Goal: Navigation & Orientation: Find specific page/section

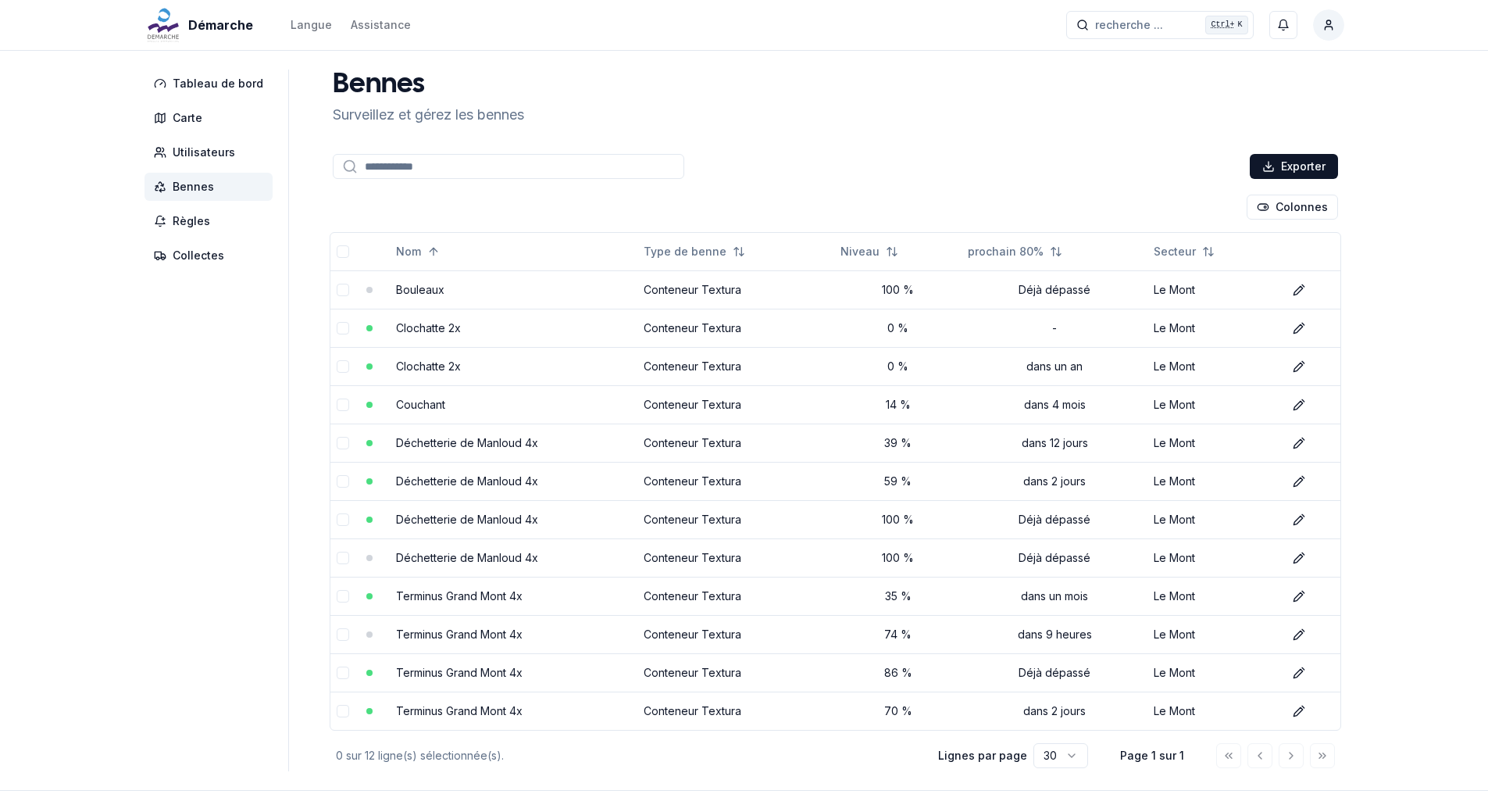
scroll to position [54, 0]
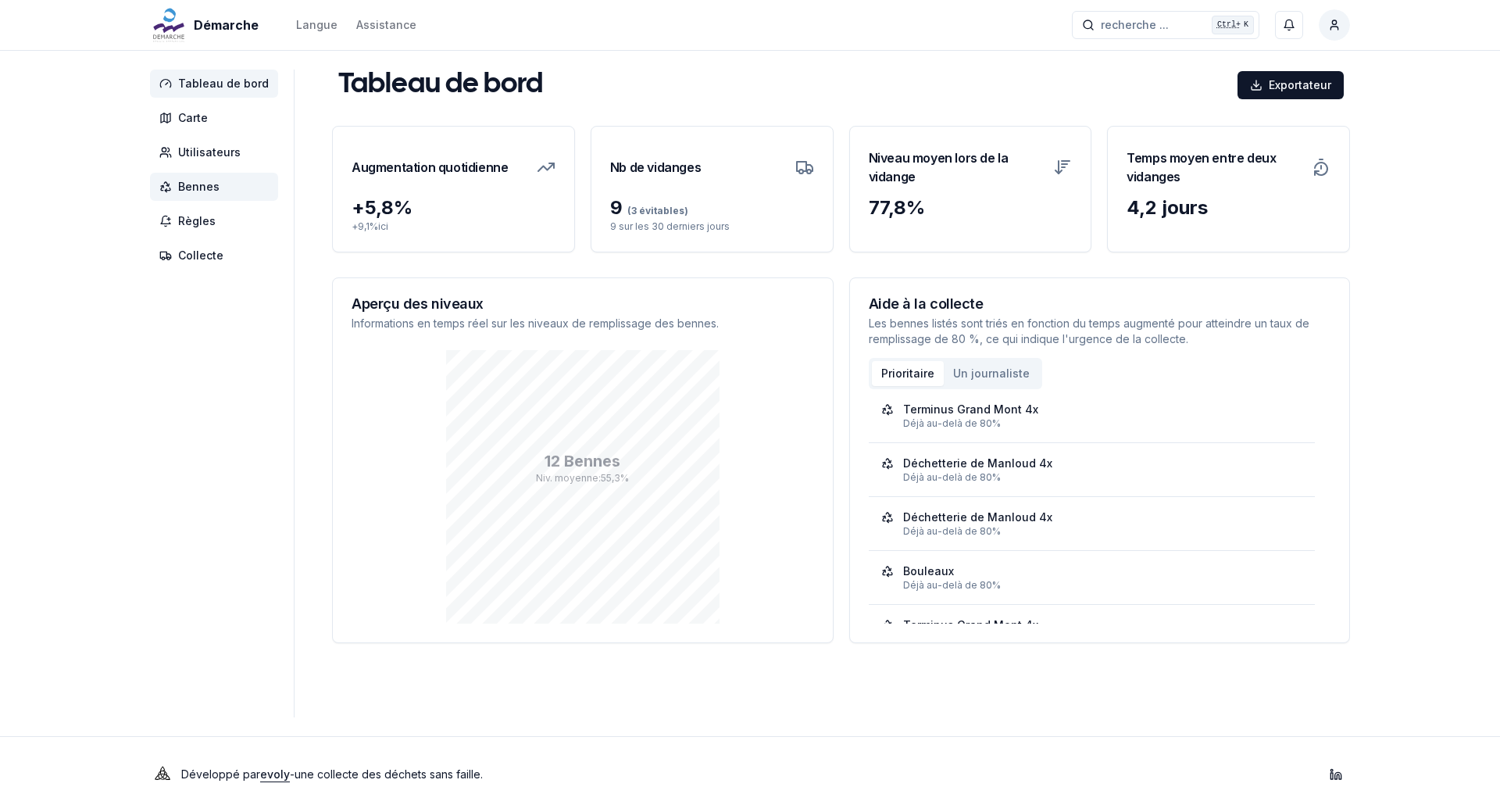
click at [195, 190] on font "Bennes" at bounding box center [199, 185] width 41 height 13
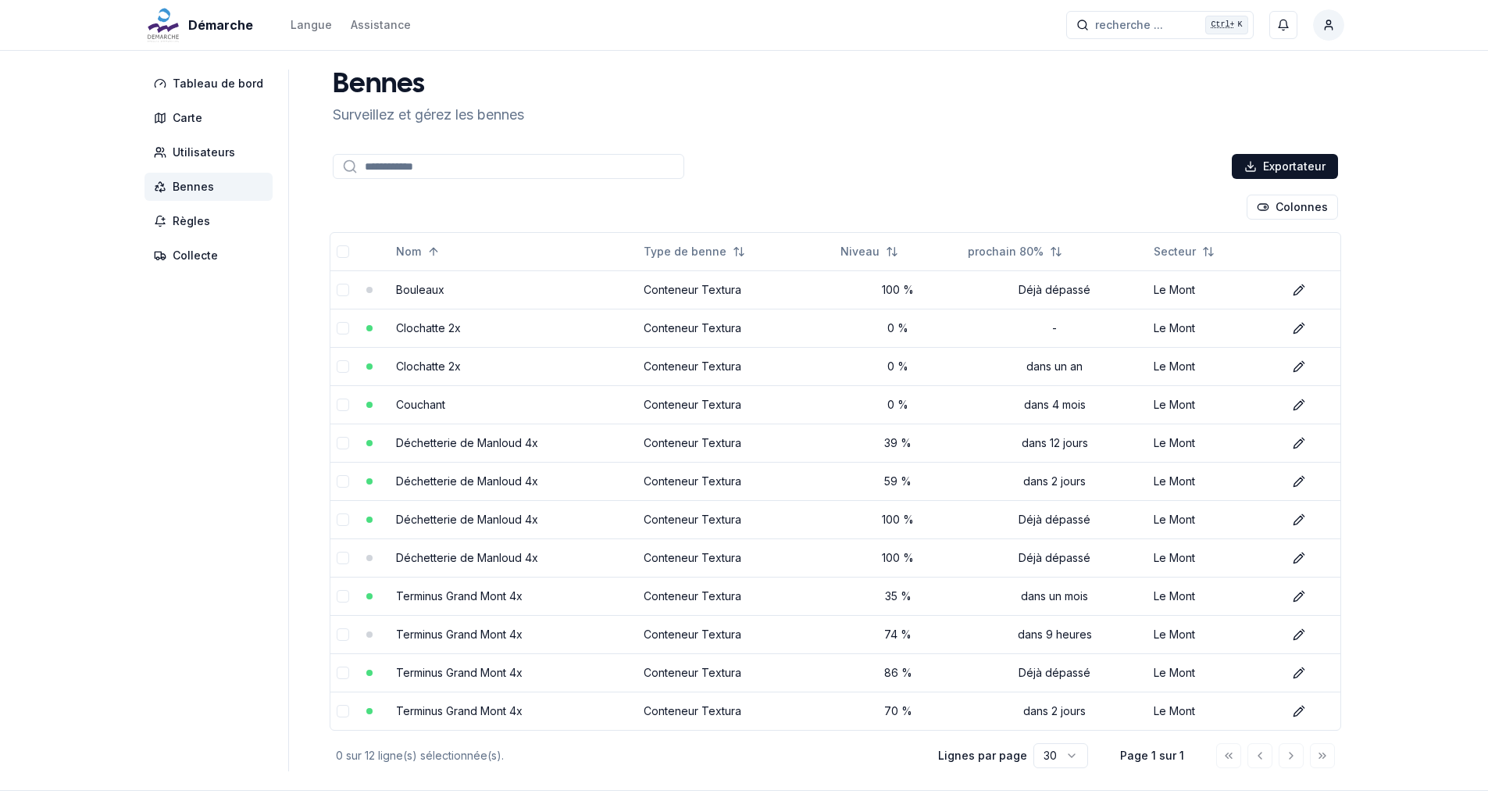
drag, startPoint x: 1108, startPoint y: 75, endPoint x: 1131, endPoint y: 127, distance: 56.9
click at [1108, 75] on div "Bennes Surveillez et gérez les bennes" at bounding box center [835, 97] width 1018 height 56
click at [1051, 134] on div "Bennes Surveillez et gérez les bennes Exportateur Colonnes Nom Type de benne Ni…" at bounding box center [835, 421] width 1018 height 702
click at [1007, 154] on div "Exportateur" at bounding box center [835, 166] width 1012 height 31
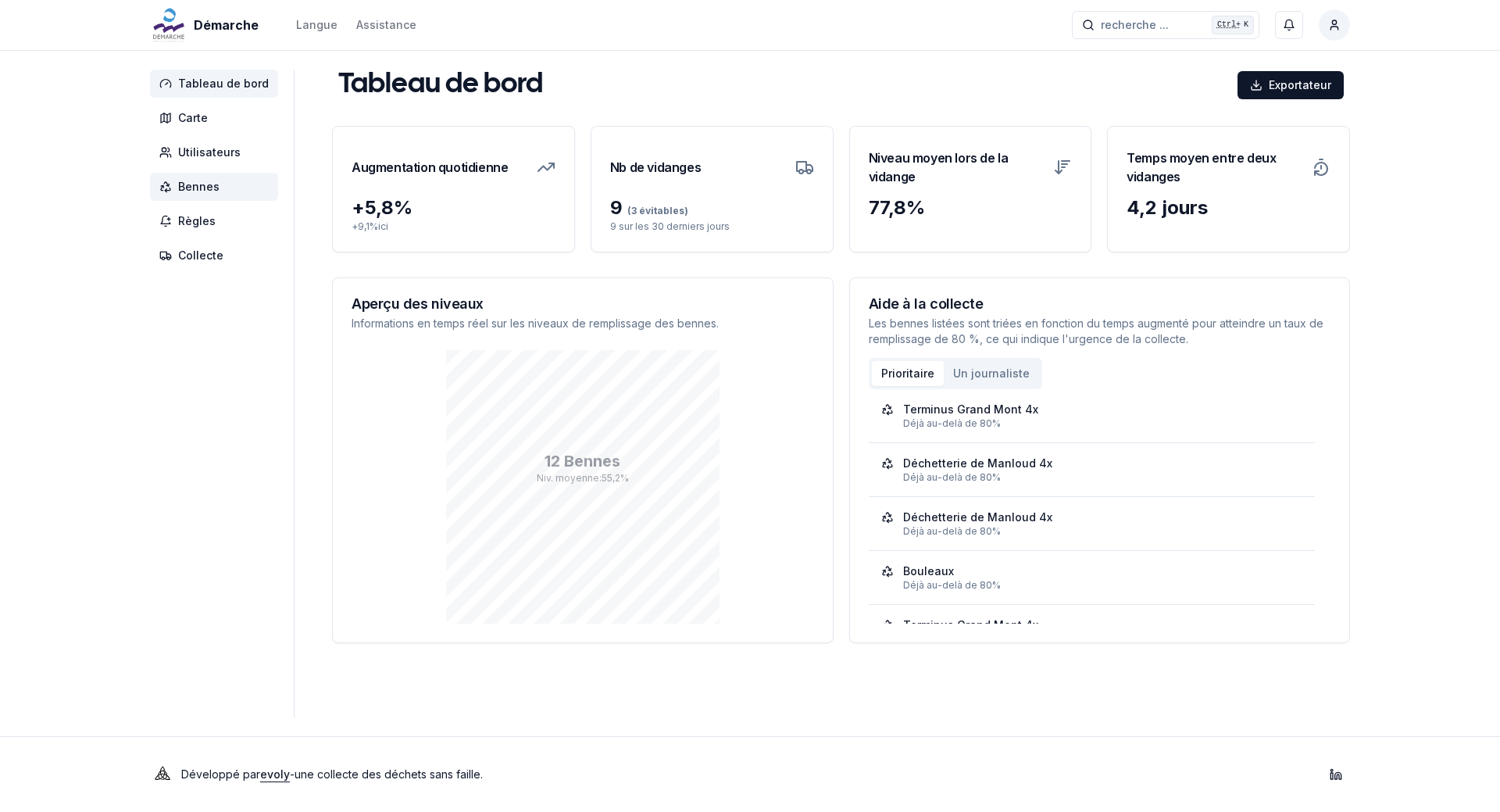
click at [218, 190] on span "Bennes" at bounding box center [214, 186] width 128 height 28
